Goal: Find specific page/section: Find specific page/section

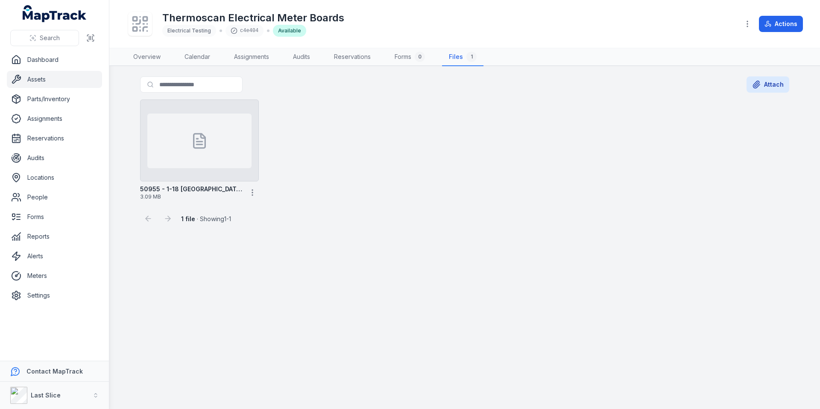
click at [53, 79] on link "Assets" at bounding box center [54, 79] width 95 height 17
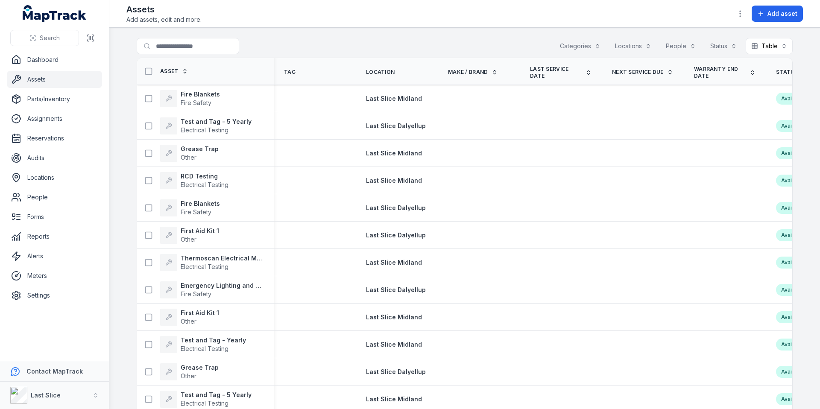
click at [566, 51] on div "Categories" at bounding box center [580, 46] width 52 height 16
click at [620, 42] on div "Locations" at bounding box center [632, 46] width 47 height 16
click at [623, 45] on div "Locations" at bounding box center [632, 46] width 47 height 16
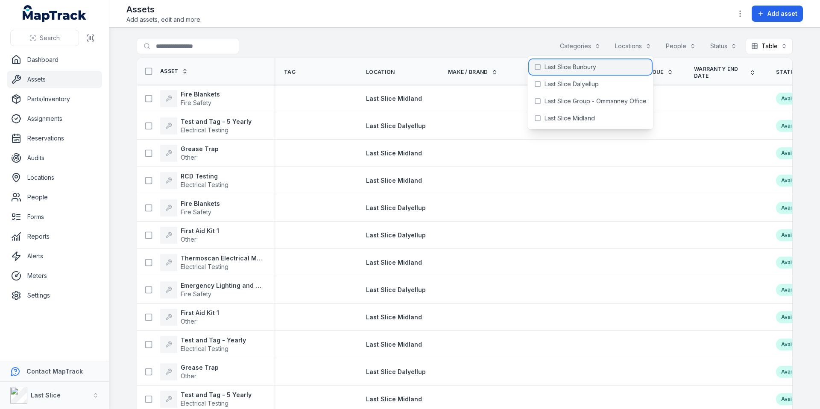
click at [577, 70] on span "Last Slice Bunbury" at bounding box center [570, 67] width 52 height 9
click at [593, 72] on div "Last Slice Bunbury" at bounding box center [590, 66] width 123 height 15
click at [581, 84] on span "Last Slice Dalyellup" at bounding box center [571, 84] width 54 height 9
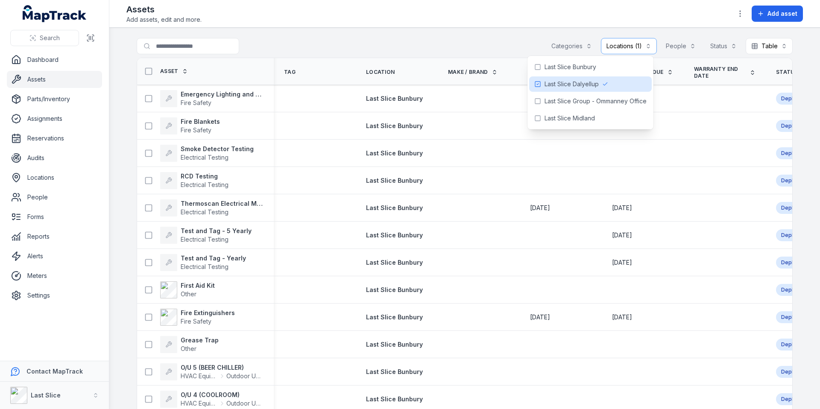
click at [425, 47] on div "**********" at bounding box center [465, 48] width 656 height 20
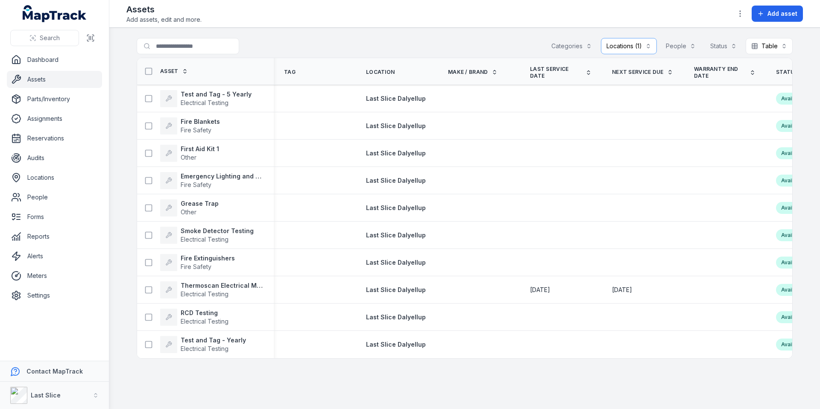
click at [578, 46] on div "Categories" at bounding box center [572, 46] width 52 height 16
click at [636, 47] on div "Locations (1)" at bounding box center [629, 46] width 56 height 16
click at [637, 47] on div "Locations (1)" at bounding box center [629, 46] width 56 height 16
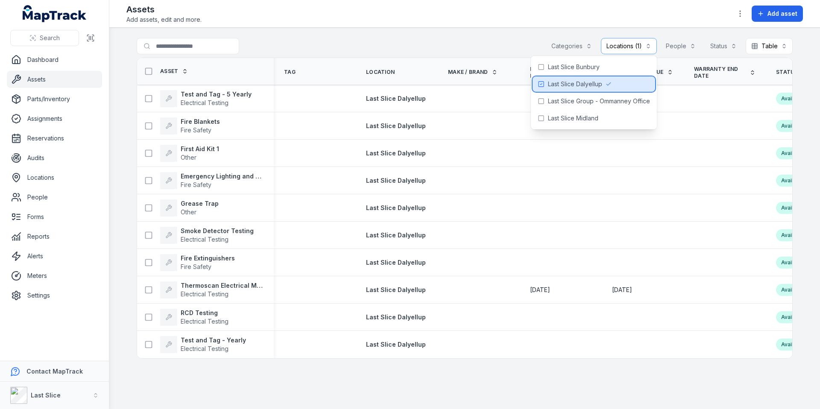
click at [583, 84] on span "Last Slice Dalyellup" at bounding box center [575, 84] width 54 height 9
click at [583, 50] on div "Categories" at bounding box center [580, 46] width 52 height 16
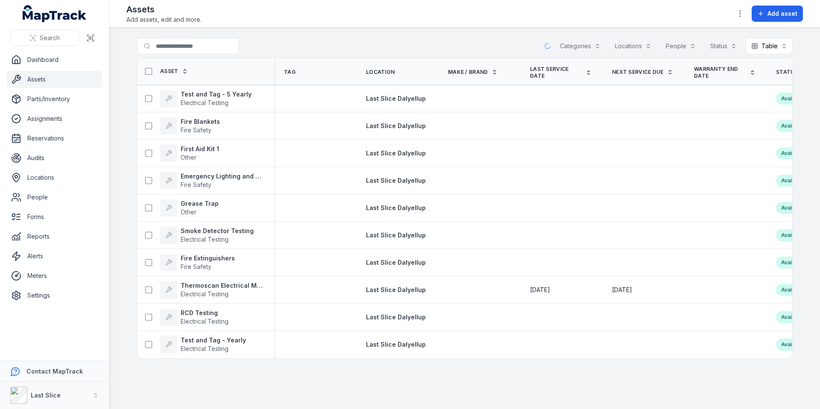
click at [581, 48] on div "Categories" at bounding box center [580, 46] width 52 height 16
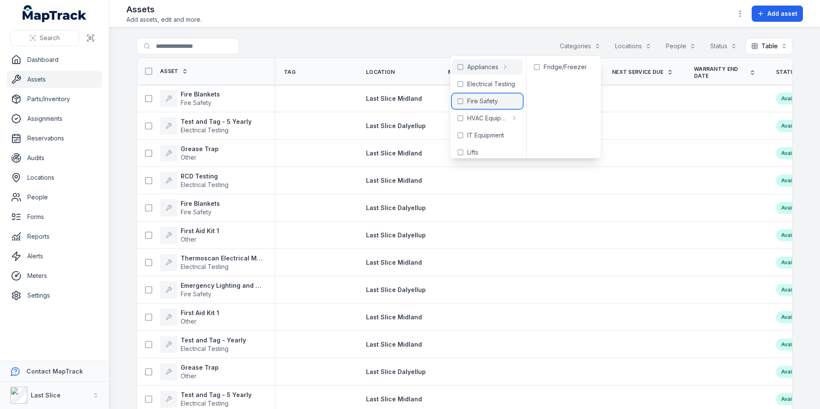
click at [478, 101] on span "Fire Safety" at bounding box center [482, 101] width 31 height 9
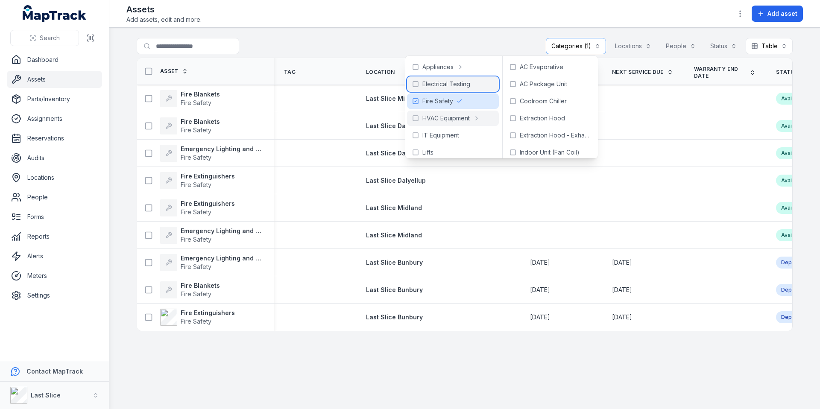
click at [446, 82] on span "Electrical Testing" at bounding box center [446, 84] width 48 height 9
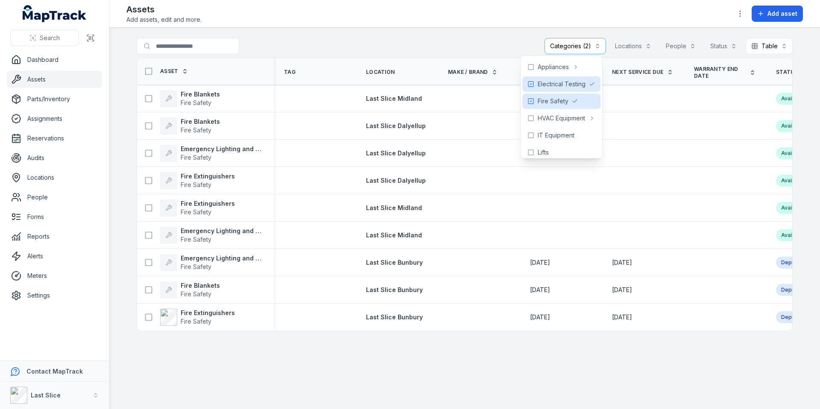
click at [354, 39] on div "**********" at bounding box center [465, 48] width 656 height 20
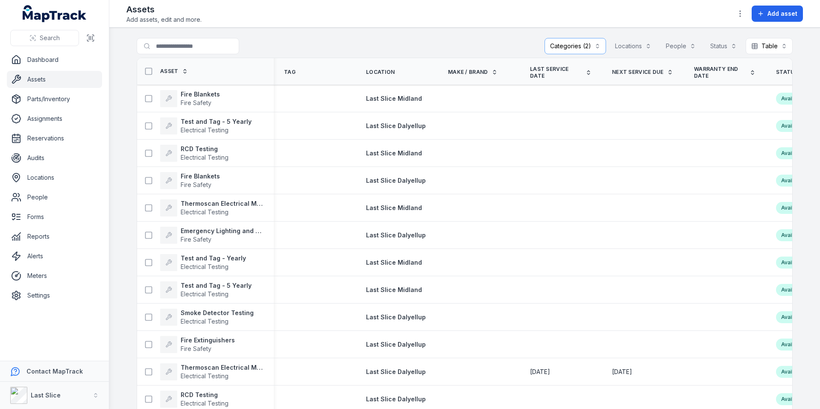
click at [381, 66] on th "Location" at bounding box center [397, 71] width 82 height 27
click at [380, 67] on th "Location" at bounding box center [397, 71] width 82 height 27
click at [378, 70] on span "Location" at bounding box center [380, 72] width 29 height 7
click at [372, 65] on th "Location" at bounding box center [397, 71] width 82 height 27
